Goal: Transaction & Acquisition: Purchase product/service

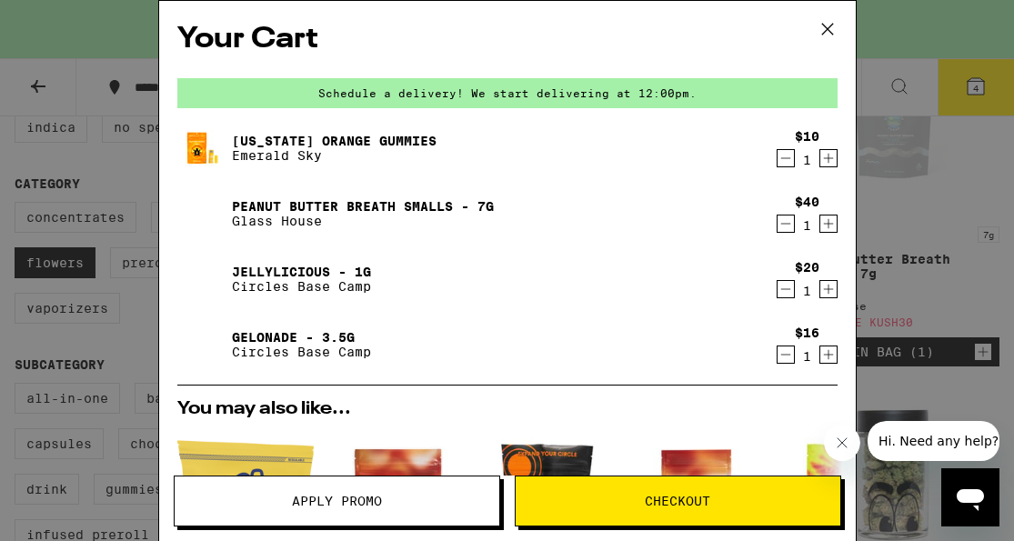
click at [828, 28] on icon at bounding box center [827, 29] width 11 height 11
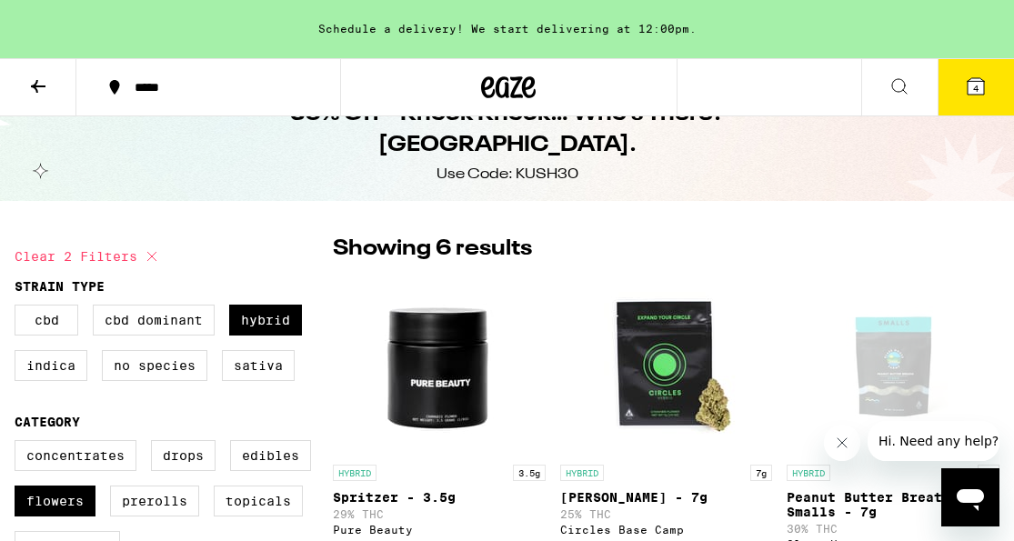
scroll to position [35, 0]
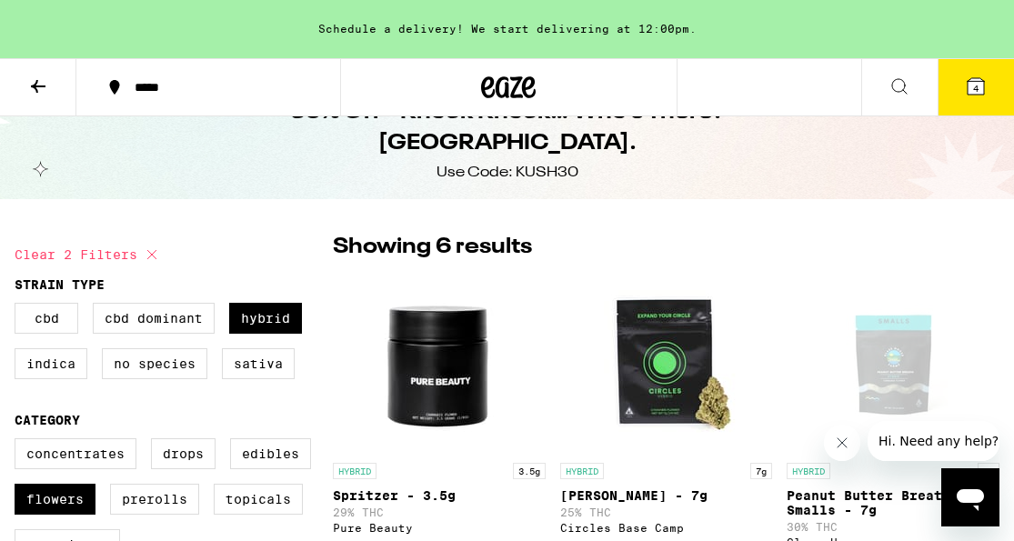
click at [956, 83] on button "4" at bounding box center [976, 87] width 76 height 56
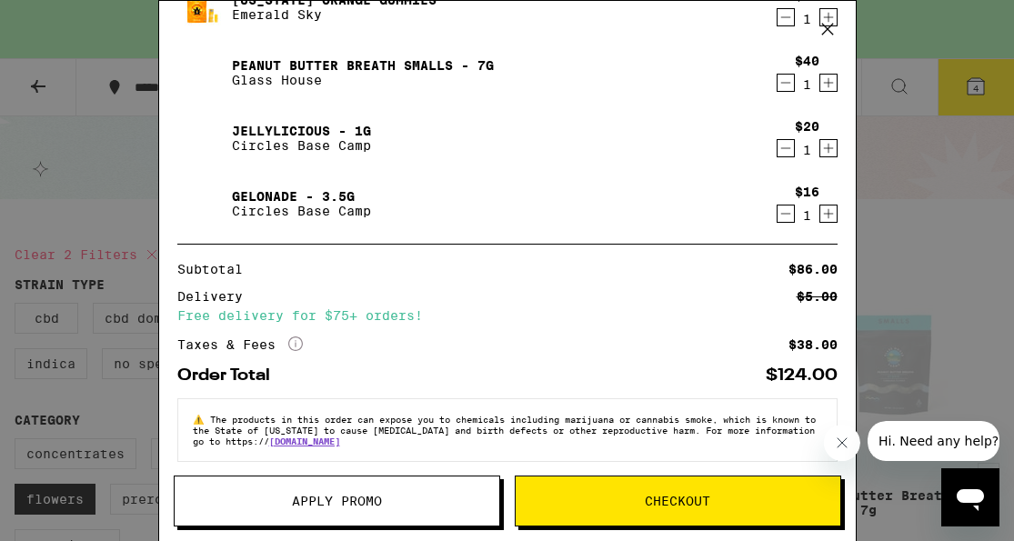
scroll to position [142, 0]
click at [403, 521] on button "Apply Promo" at bounding box center [337, 501] width 327 height 51
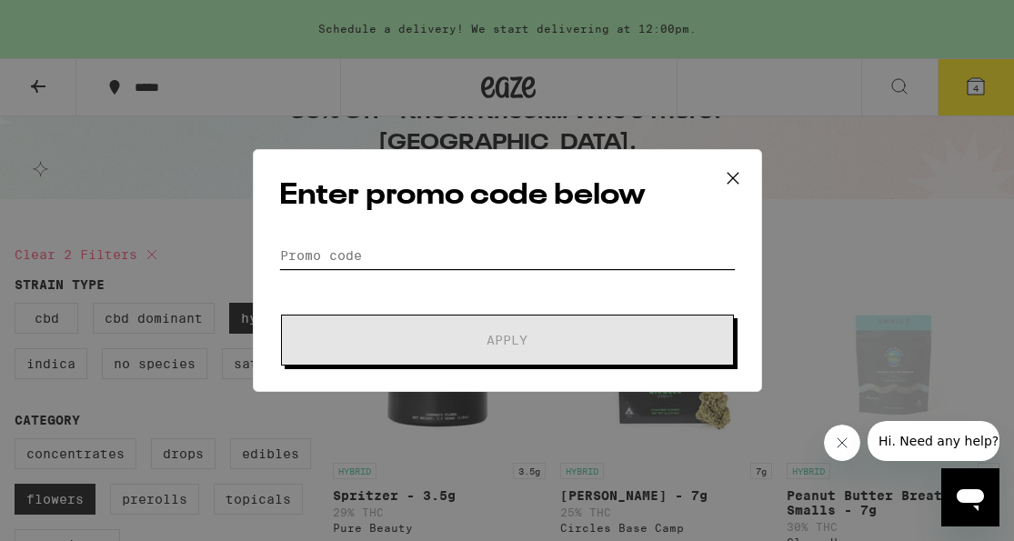
click at [448, 261] on input "Promo Code" at bounding box center [507, 255] width 457 height 27
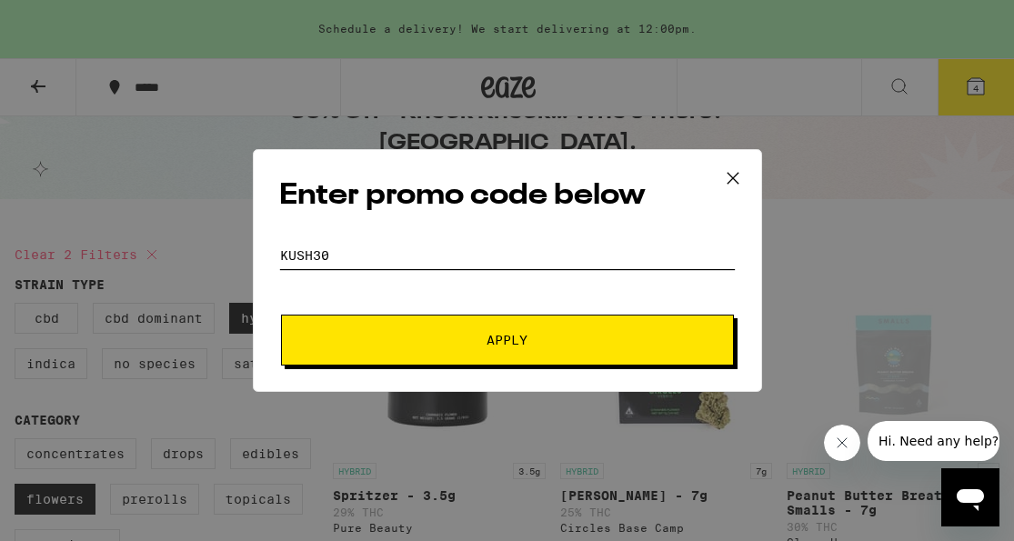
type input "kush30"
click at [281, 315] on button "Apply" at bounding box center [507, 340] width 453 height 51
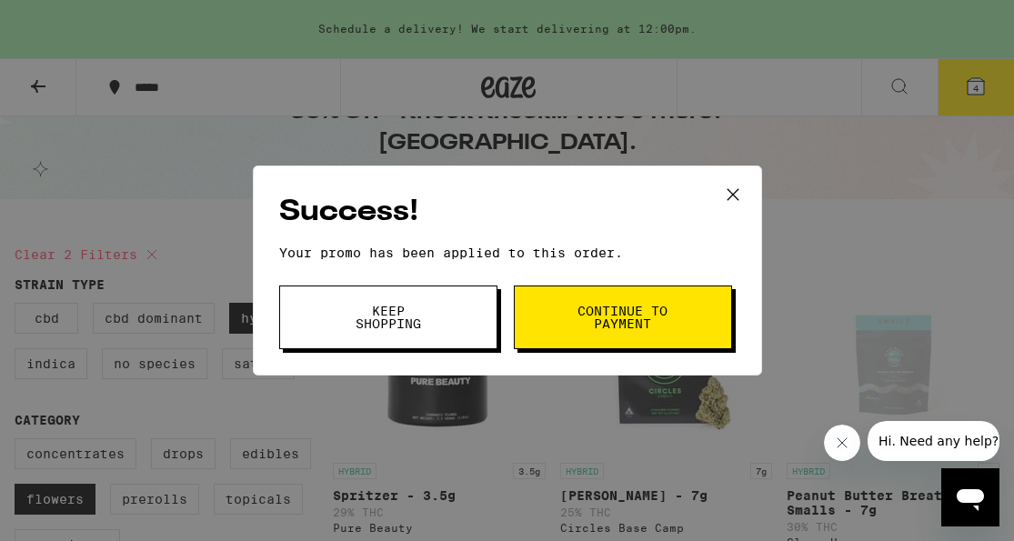
click at [479, 309] on button "Keep Shopping" at bounding box center [388, 318] width 218 height 64
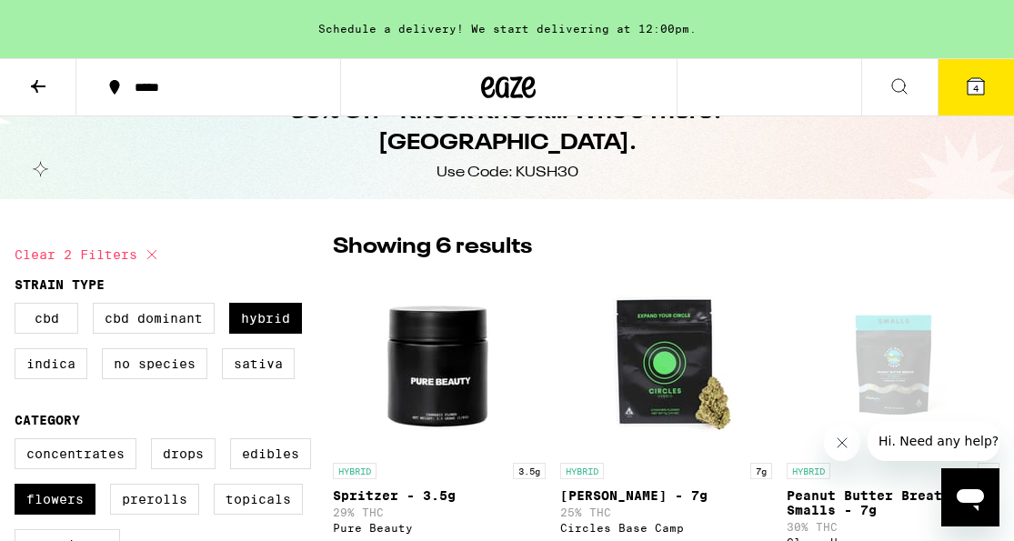
click at [999, 97] on button "4" at bounding box center [976, 87] width 76 height 56
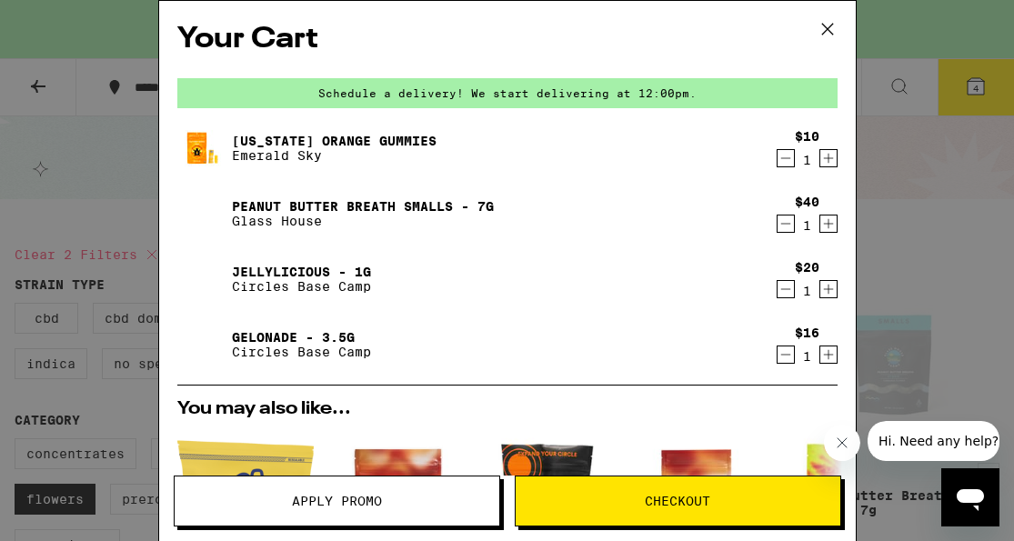
click at [669, 502] on span "Checkout" at bounding box center [678, 501] width 66 height 13
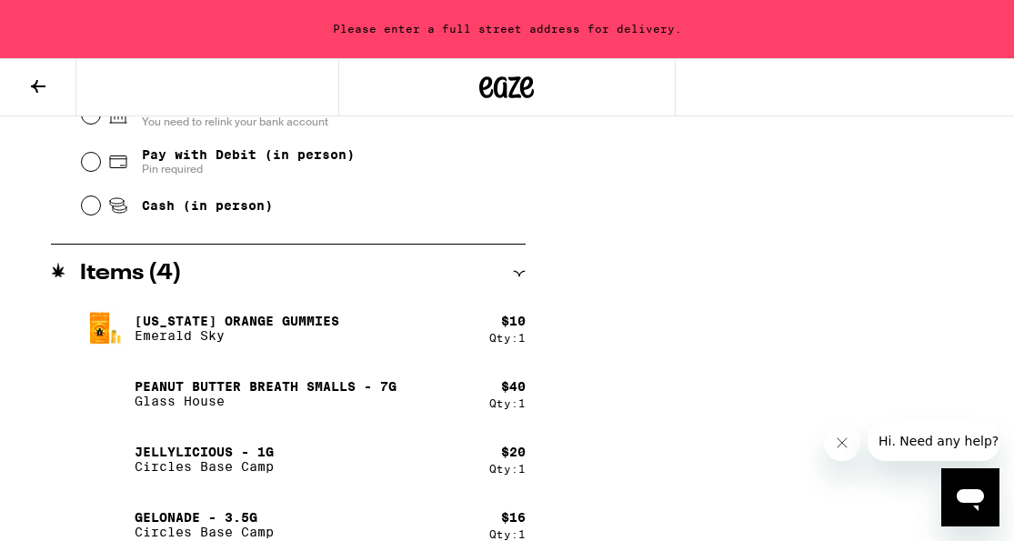
scroll to position [882, 0]
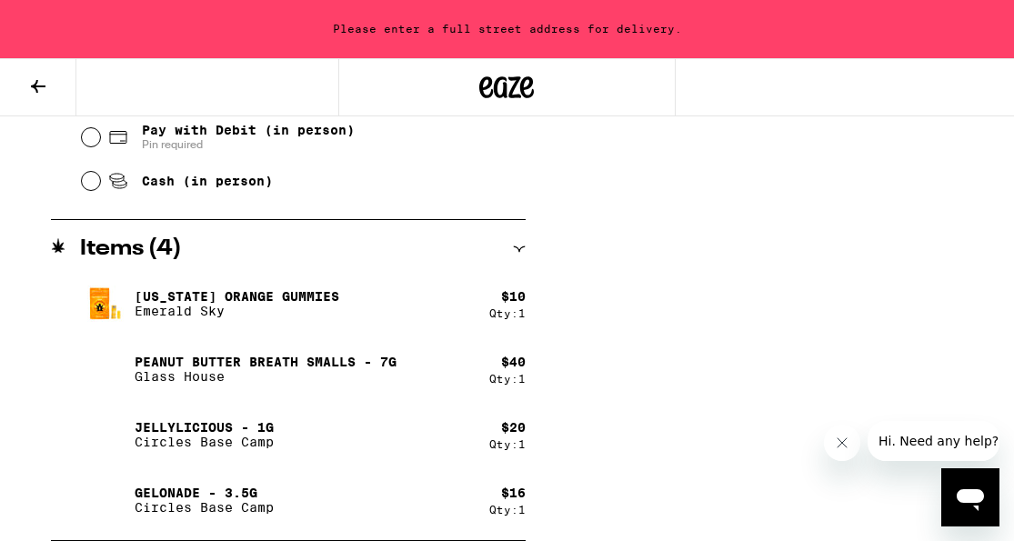
click at [40, 98] on button at bounding box center [38, 87] width 76 height 57
